Goal: Task Accomplishment & Management: Manage account settings

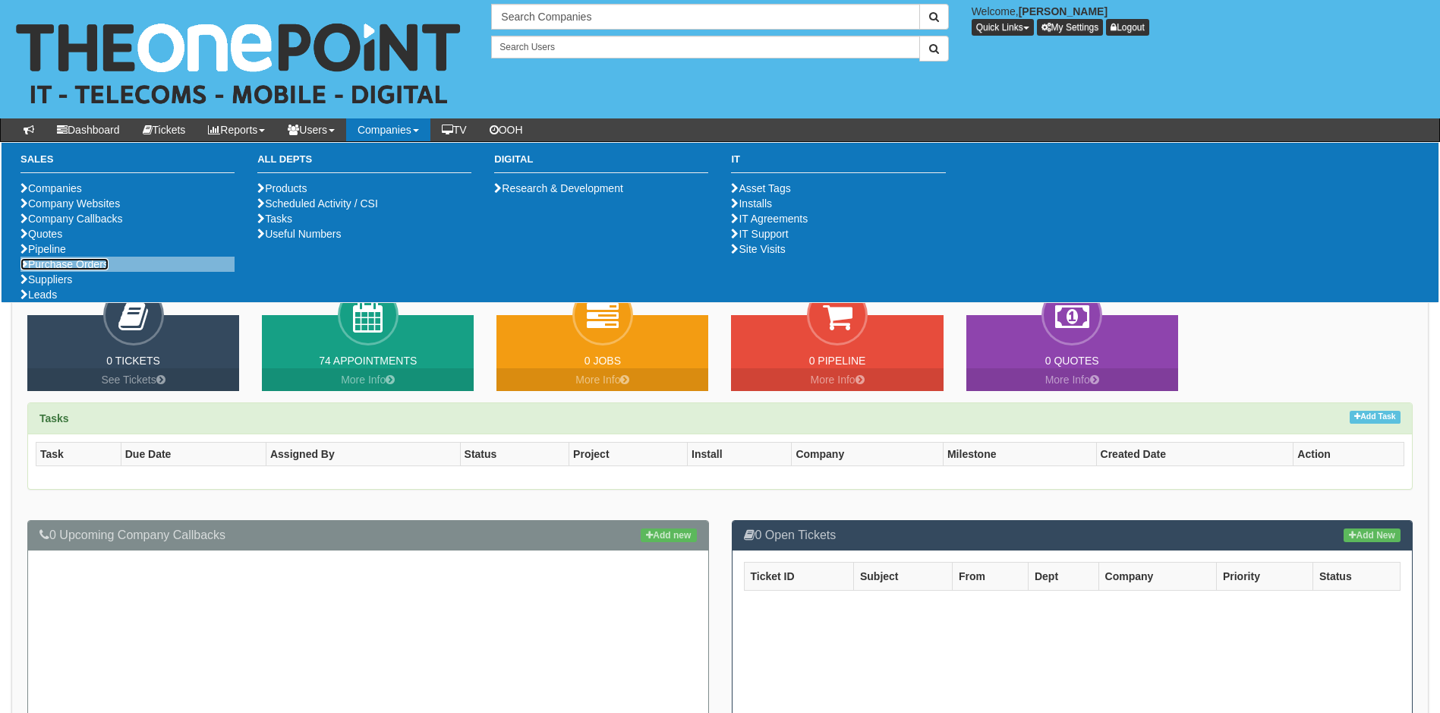
click at [93, 270] on link "Purchase Orders" at bounding box center [64, 264] width 88 height 12
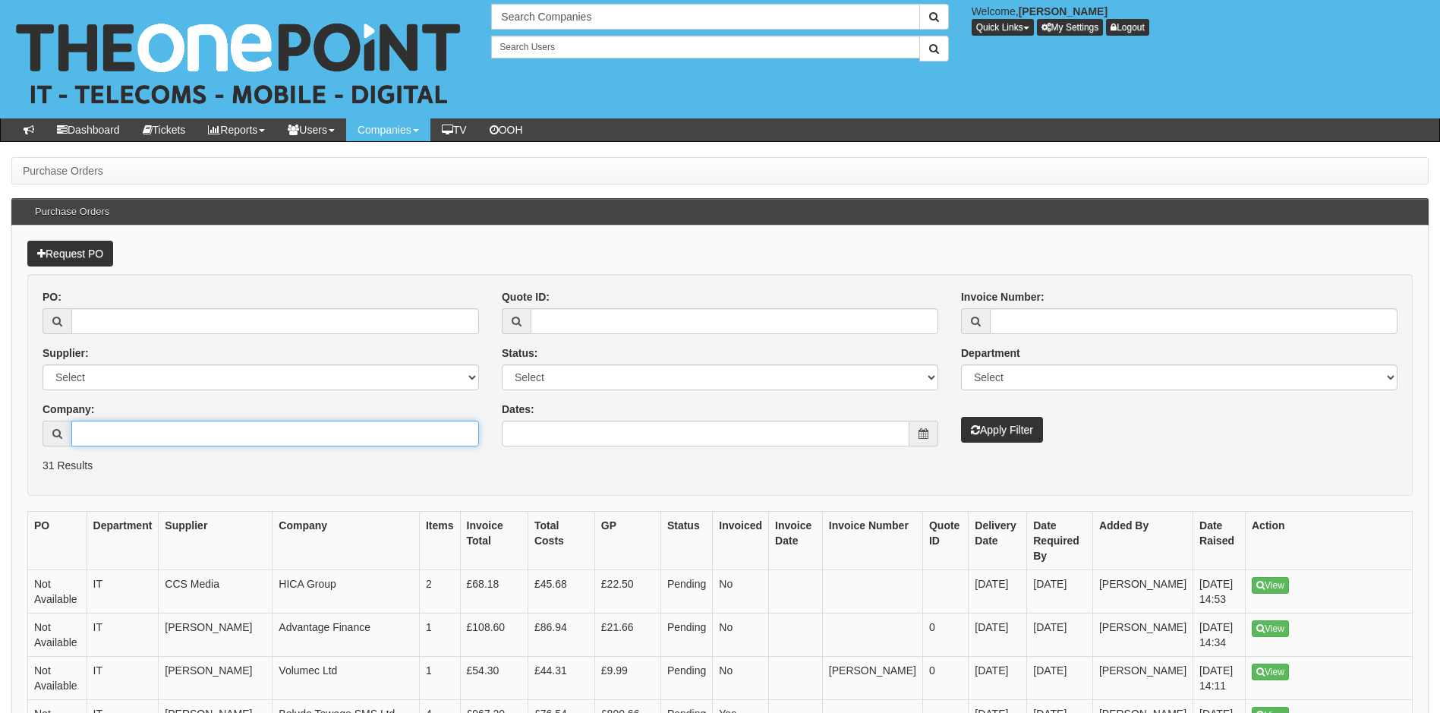
click at [110, 438] on input "Company:" at bounding box center [275, 434] width 408 height 26
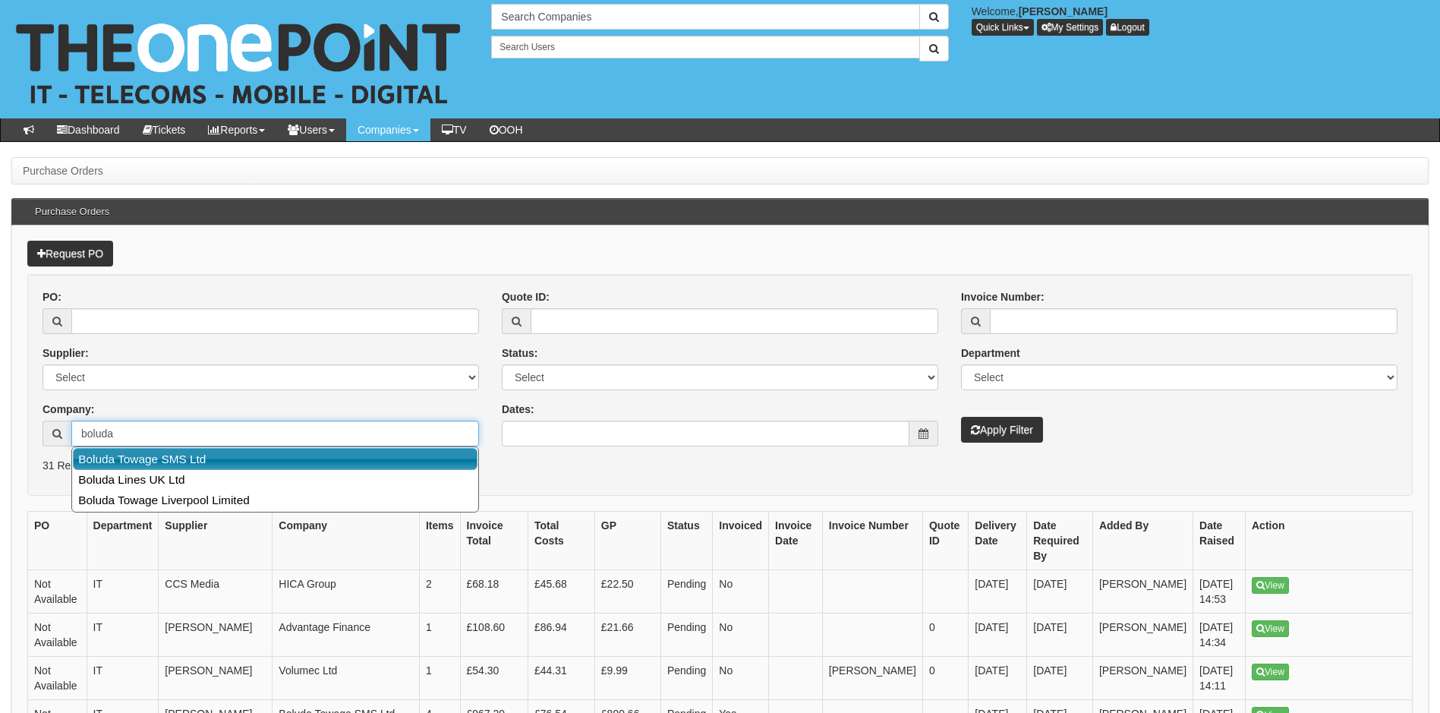
click at [105, 450] on link "Boluda Towage SMS Ltd" at bounding box center [275, 459] width 405 height 22
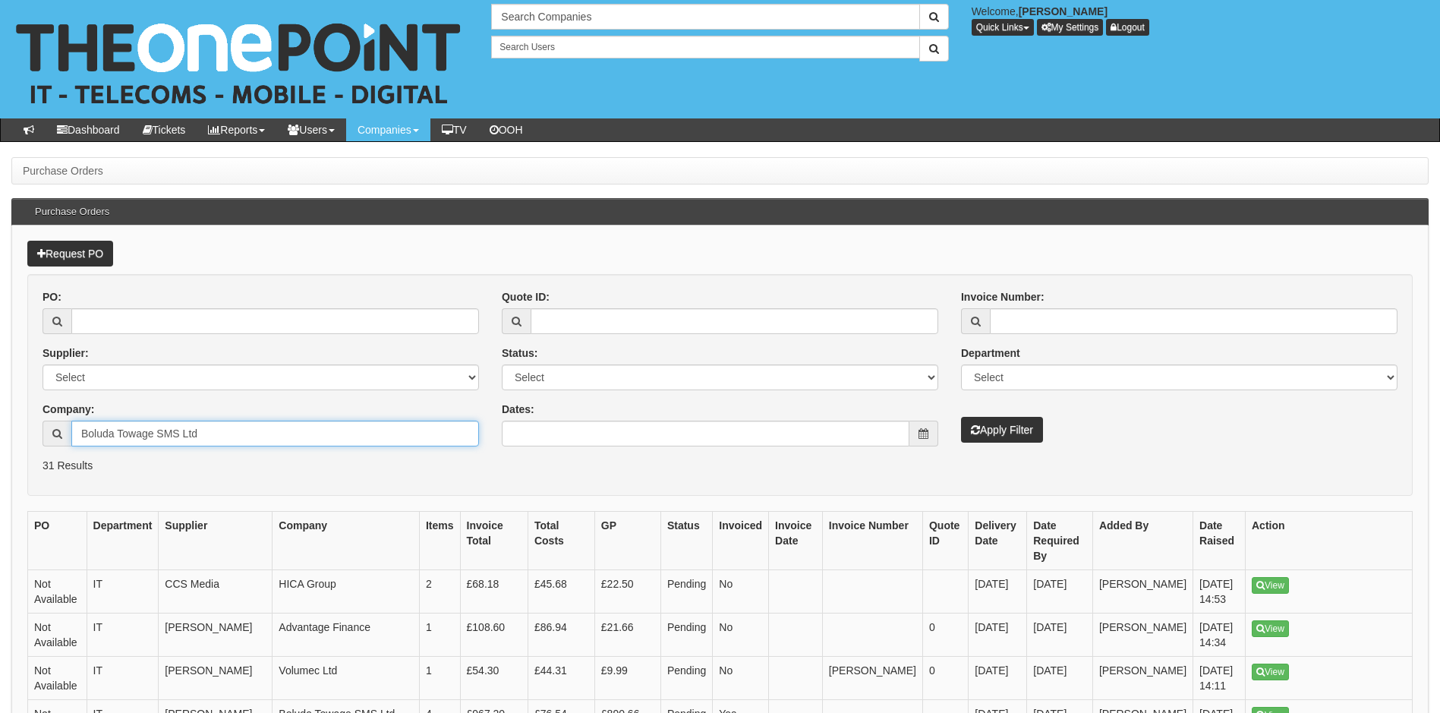
type input "Boluda Towage SMS Ltd"
click at [1006, 430] on button "Apply Filter" at bounding box center [1002, 430] width 82 height 26
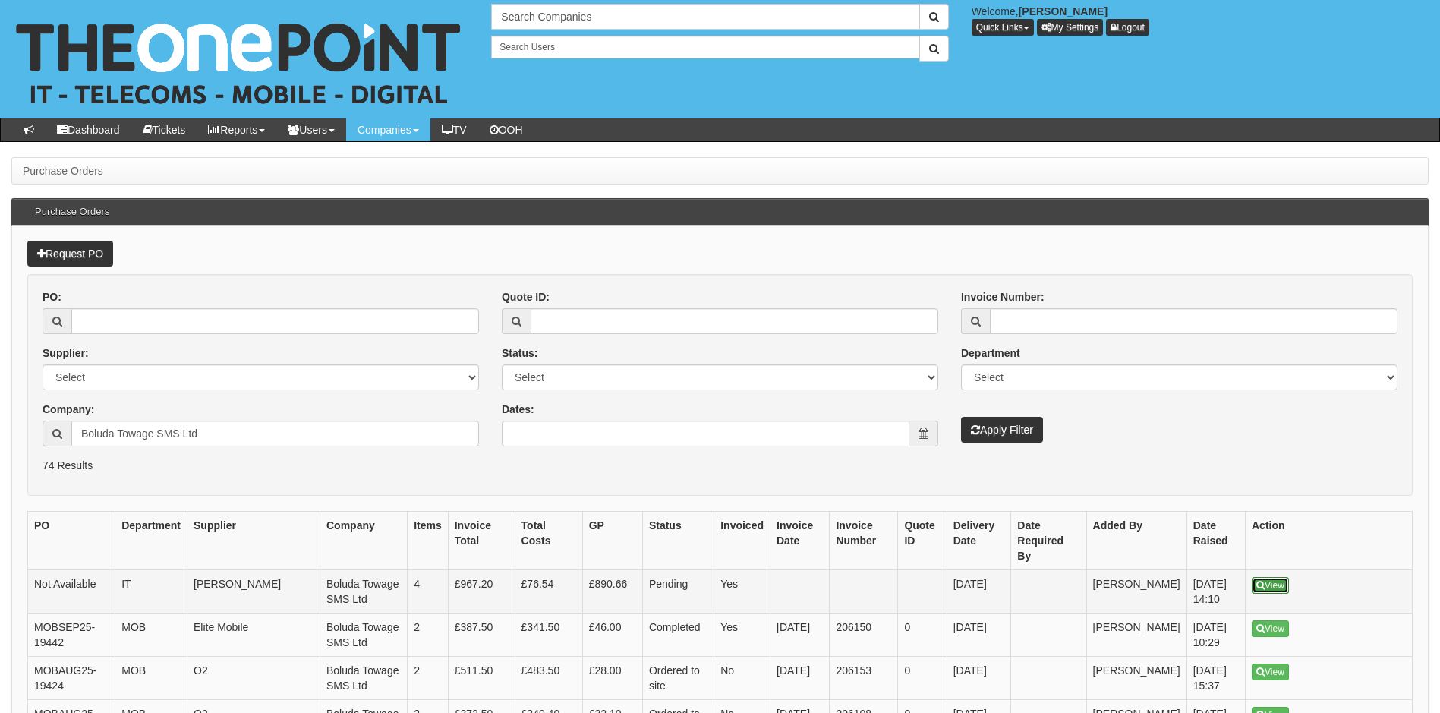
click at [1269, 577] on link "View" at bounding box center [1270, 585] width 37 height 17
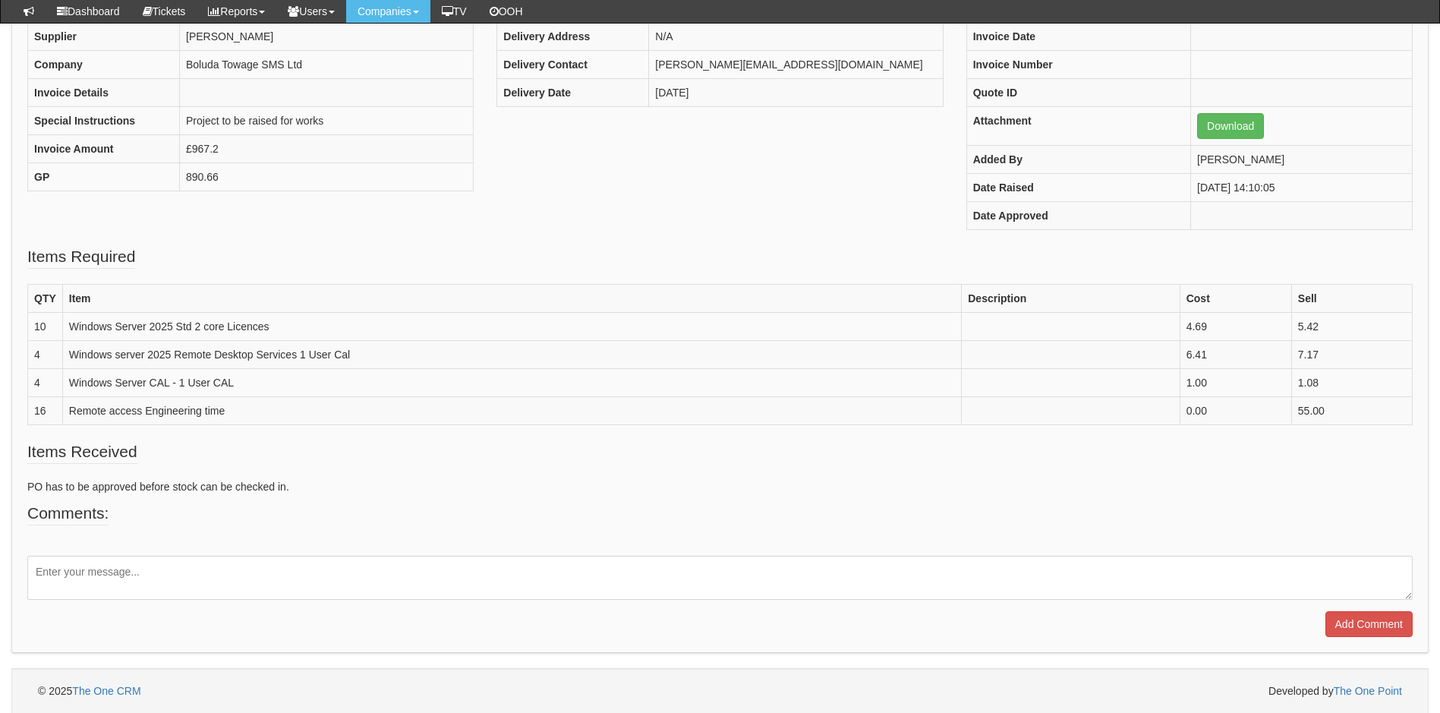
scroll to position [237, 0]
click at [93, 575] on textarea at bounding box center [719, 577] width 1385 height 44
paste textarea "Please quote reference 16974 on each invoice."
type textarea "On Ticket 439437. From [PERSON_NAME]: Please quote reference 16974 on each invo…"
click at [1362, 626] on input "Add Comment" at bounding box center [1368, 623] width 87 height 26
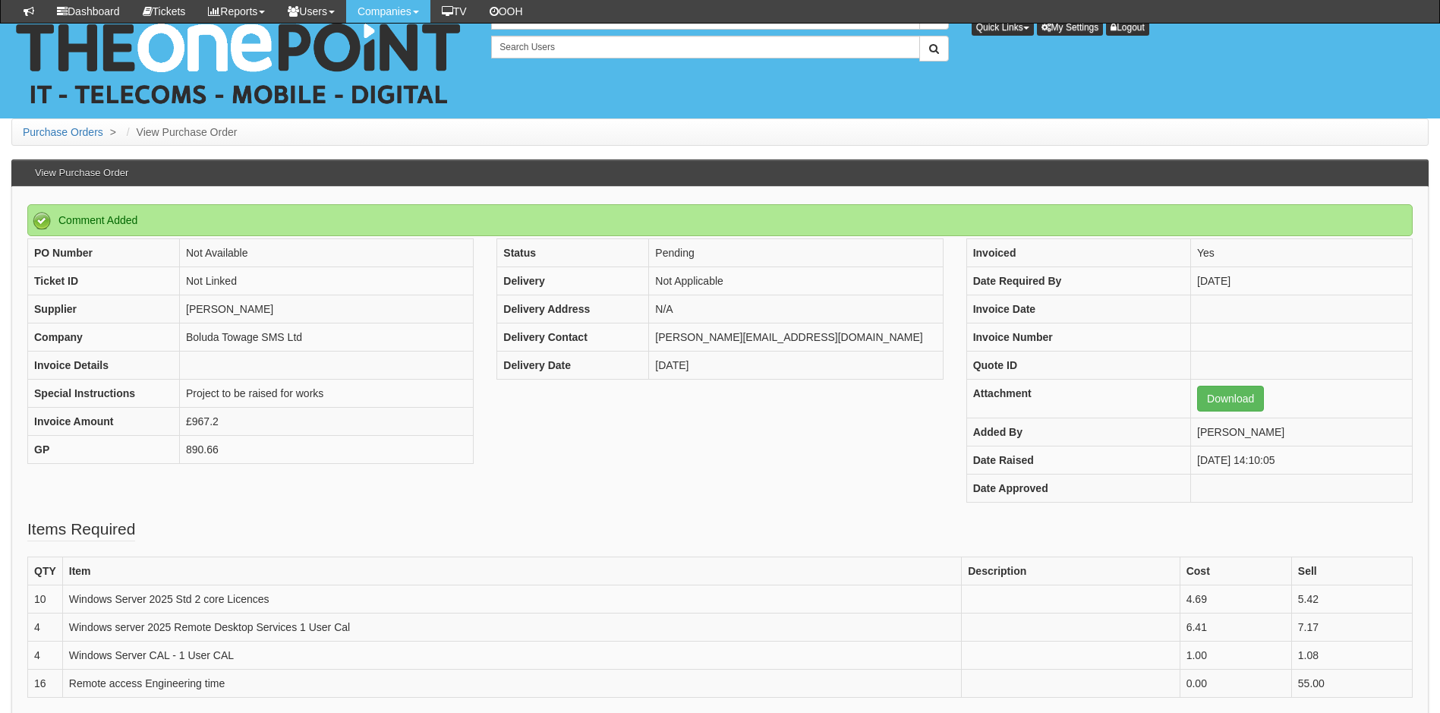
scroll to position [336, 0]
